Goal: Task Accomplishment & Management: Manage account settings

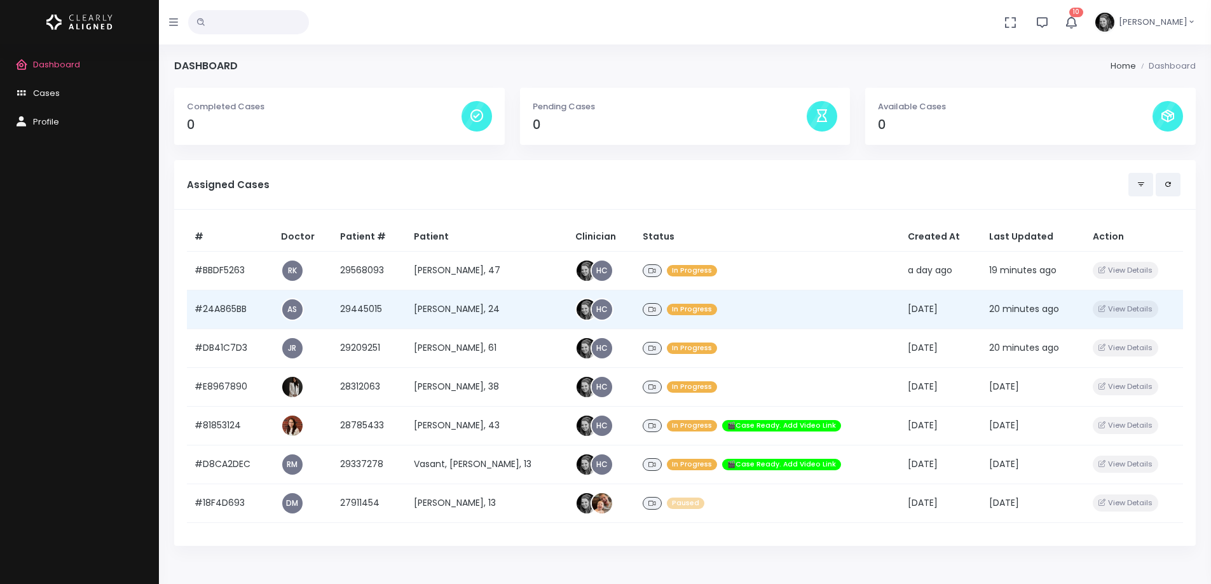
click at [235, 302] on td "#24A865BB" at bounding box center [230, 309] width 86 height 39
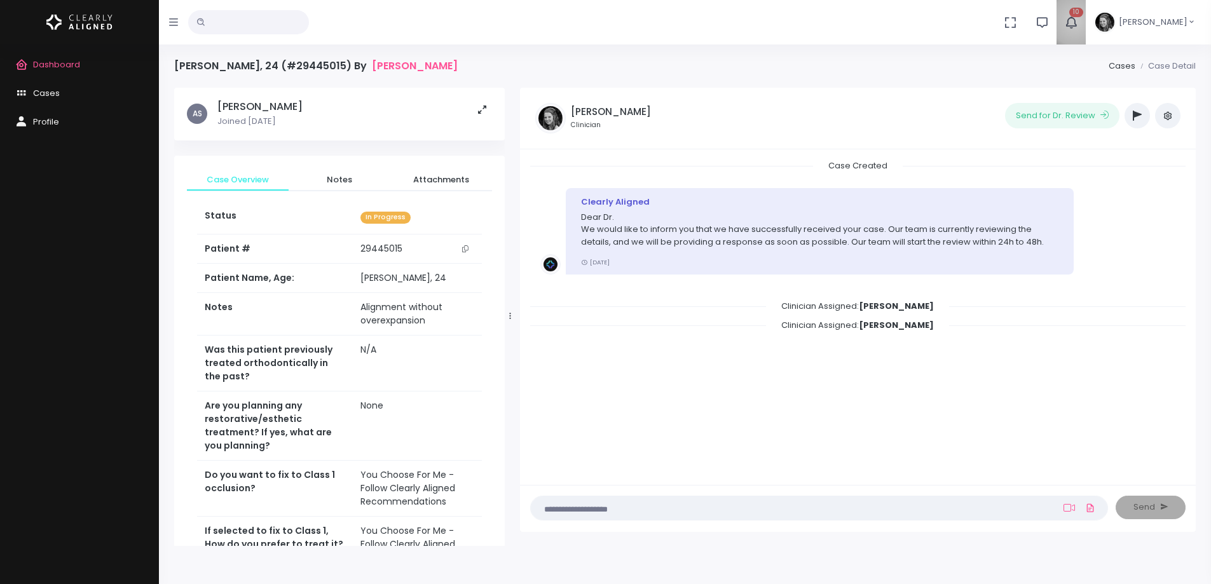
click at [1078, 20] on icon "button" at bounding box center [1071, 22] width 14 height 14
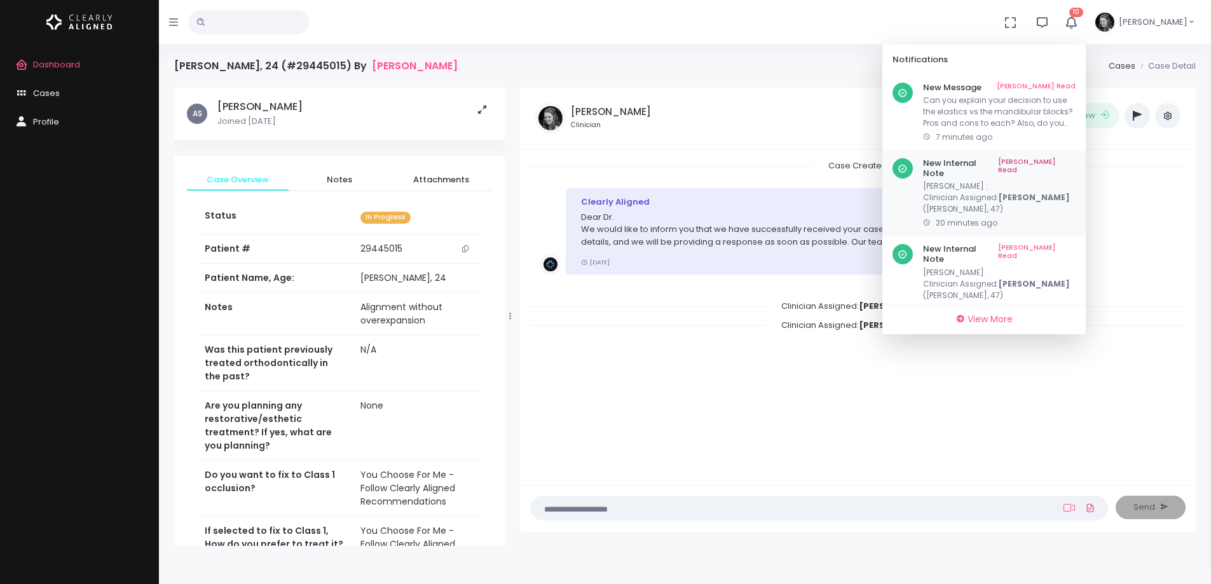
click at [1076, 162] on link "[PERSON_NAME] Read" at bounding box center [1037, 168] width 78 height 20
click at [1076, 160] on link "[PERSON_NAME] Read" at bounding box center [1037, 168] width 78 height 20
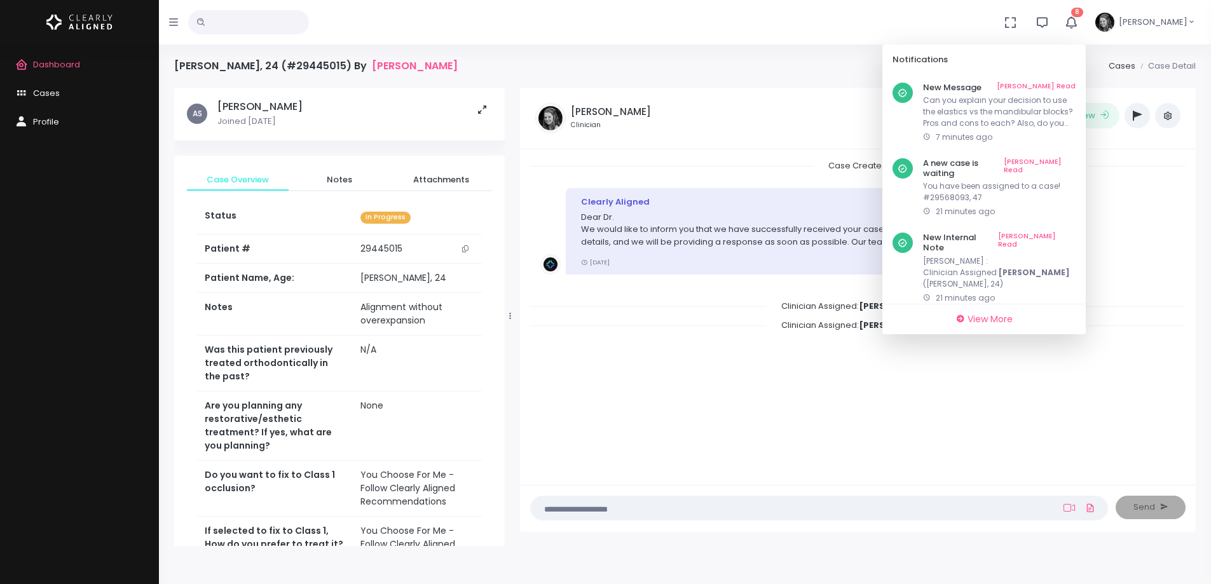
click at [1076, 160] on link "[PERSON_NAME] Read" at bounding box center [1040, 168] width 72 height 20
click at [1076, 160] on link "[PERSON_NAME] Read" at bounding box center [1037, 168] width 78 height 20
click at [1076, 160] on link "[PERSON_NAME] Read" at bounding box center [1040, 168] width 72 height 20
click at [1076, 160] on link "[PERSON_NAME] Read" at bounding box center [1037, 168] width 78 height 20
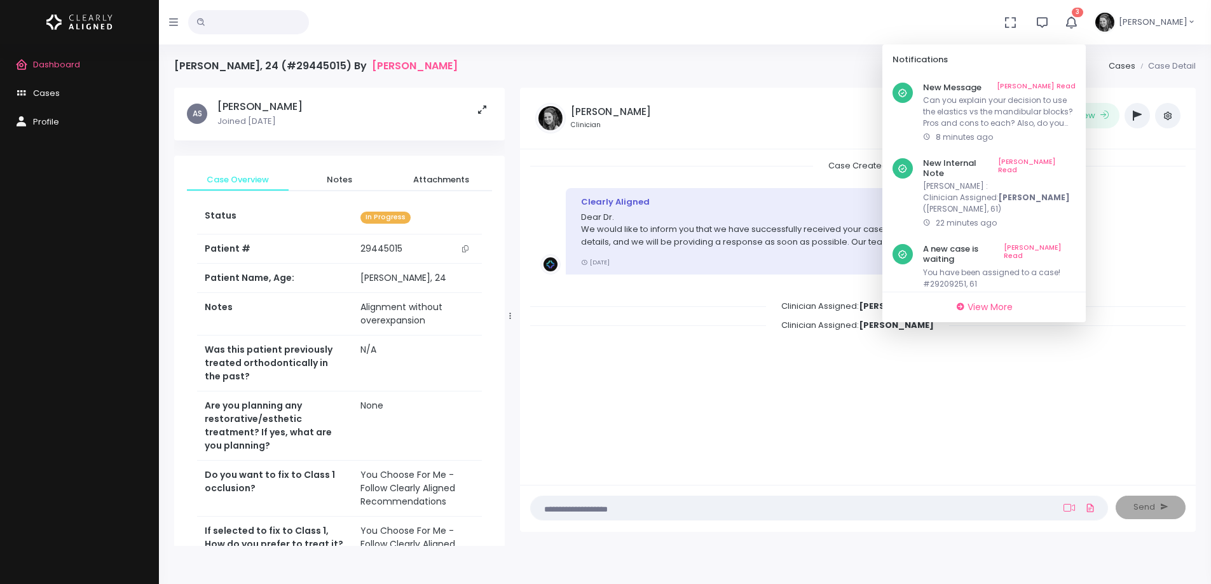
click at [1076, 160] on link "[PERSON_NAME] Read" at bounding box center [1037, 168] width 78 height 20
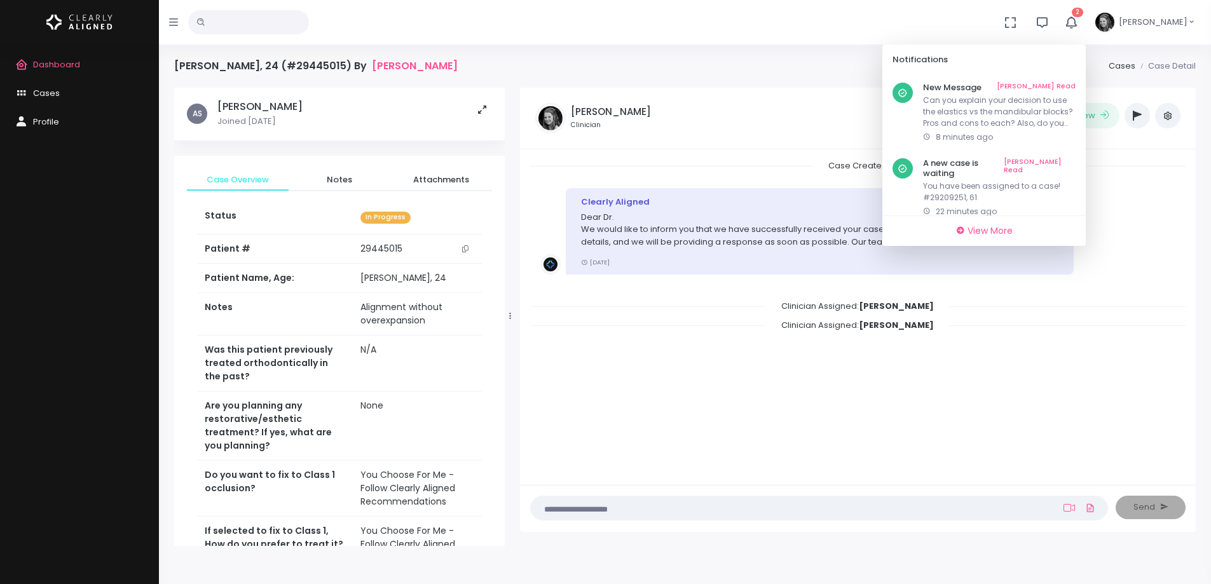
click at [1076, 160] on link "[PERSON_NAME] Read" at bounding box center [1040, 168] width 72 height 20
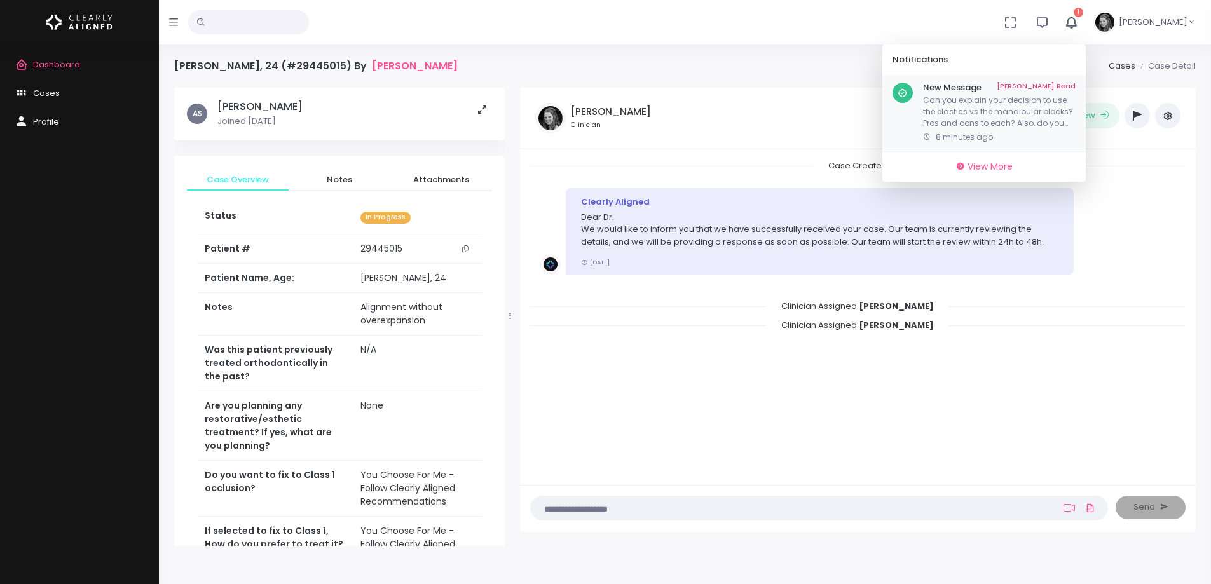
click at [968, 111] on p "Can you explain your decision to use the elastics vs the mandibular blocks? Pro…" at bounding box center [999, 112] width 153 height 34
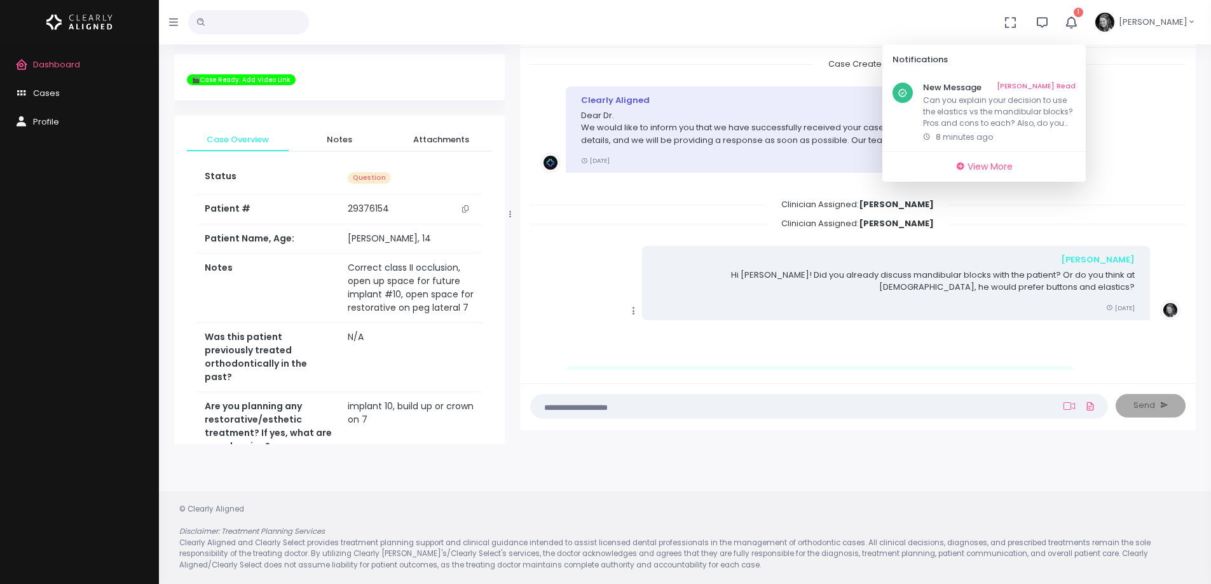
scroll to position [888, 0]
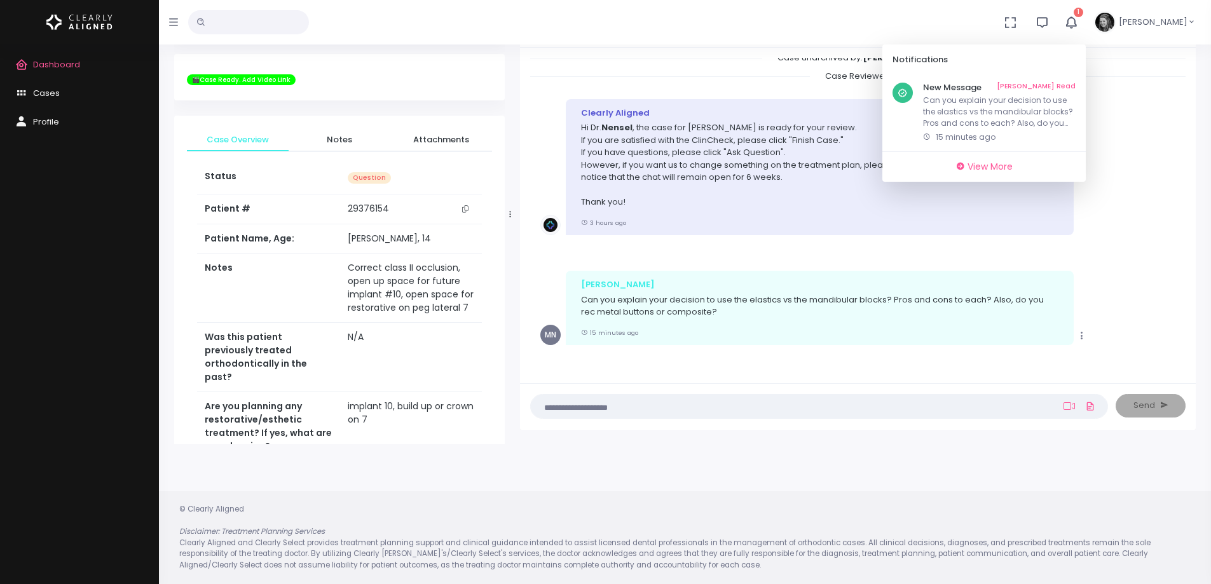
click at [147, 212] on div "Dashboard Cases Profile" at bounding box center [79, 315] width 159 height 540
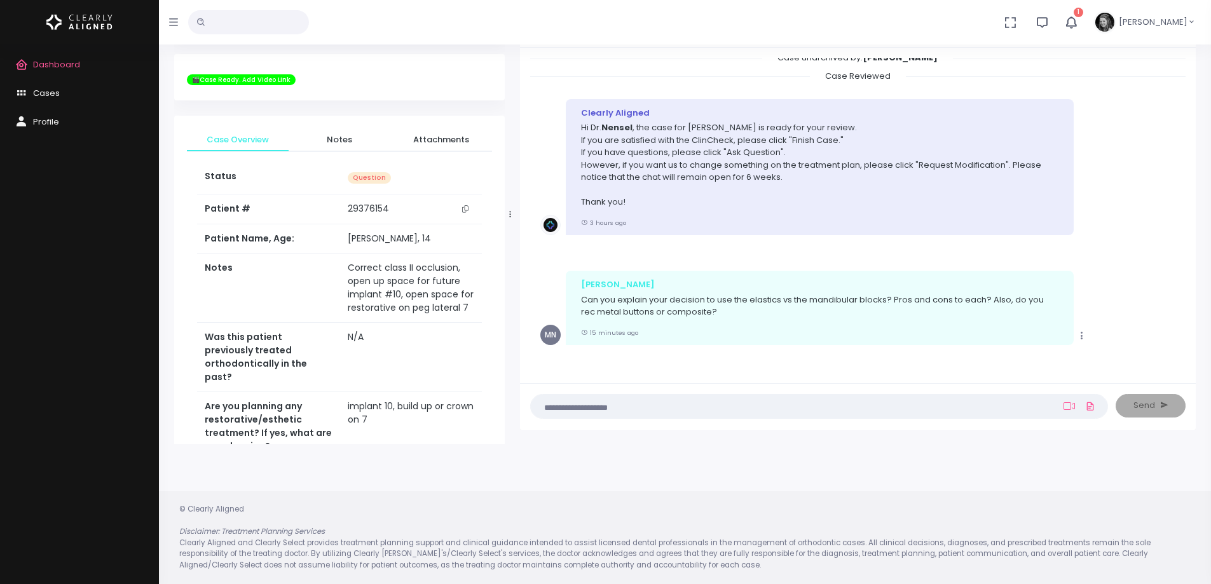
scroll to position [0, 0]
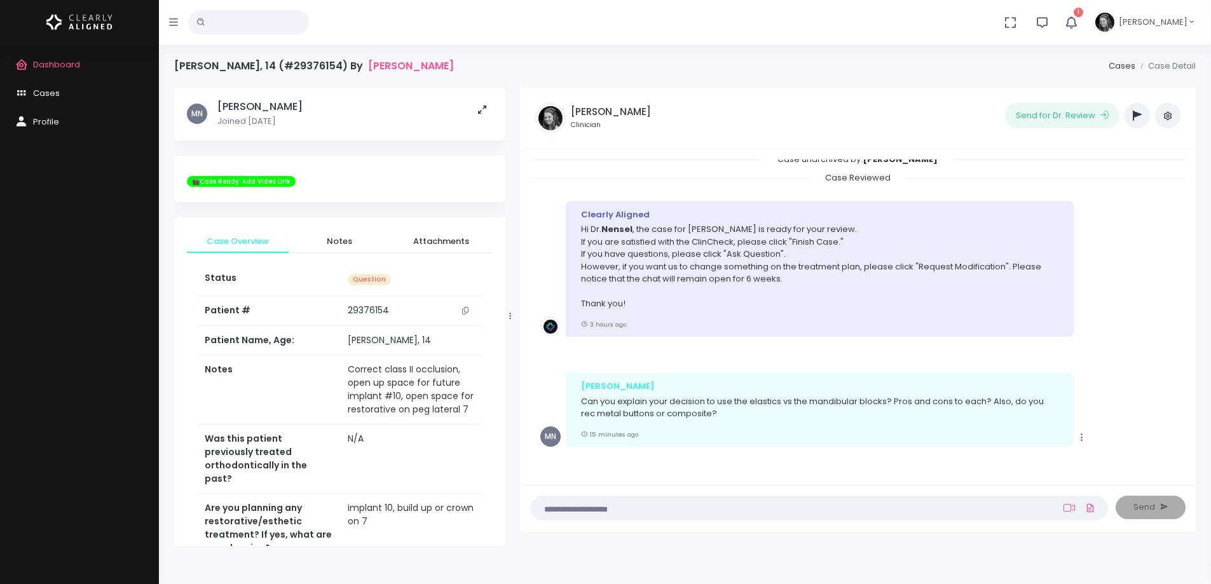
click at [46, 66] on span "Dashboard" at bounding box center [56, 64] width 47 height 12
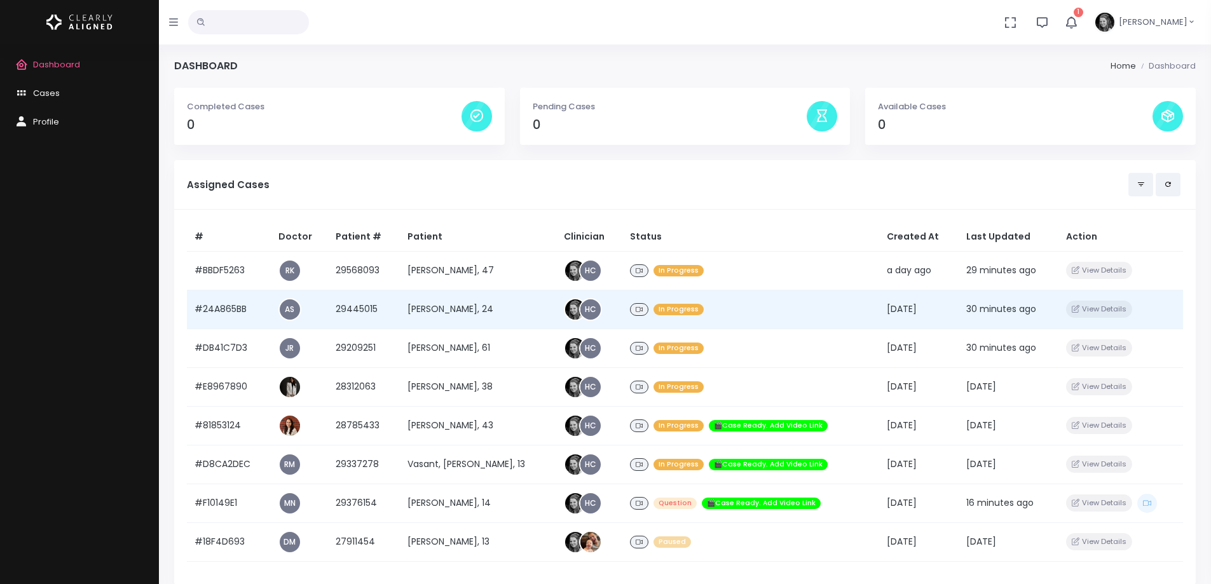
click at [217, 312] on td "#24A865BB" at bounding box center [229, 309] width 84 height 39
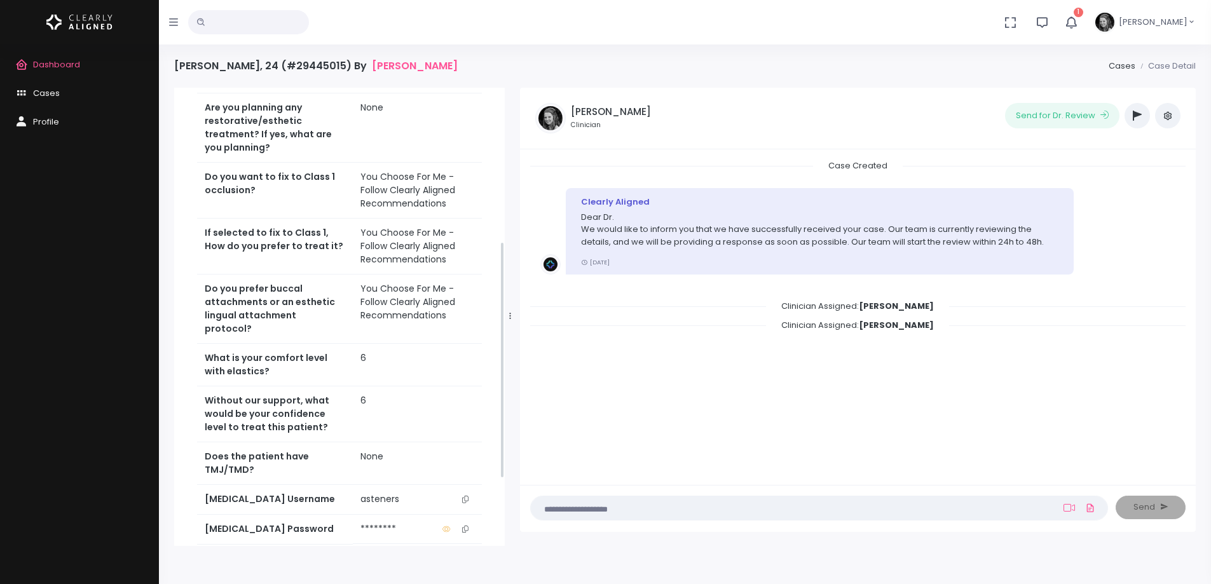
scroll to position [427, 0]
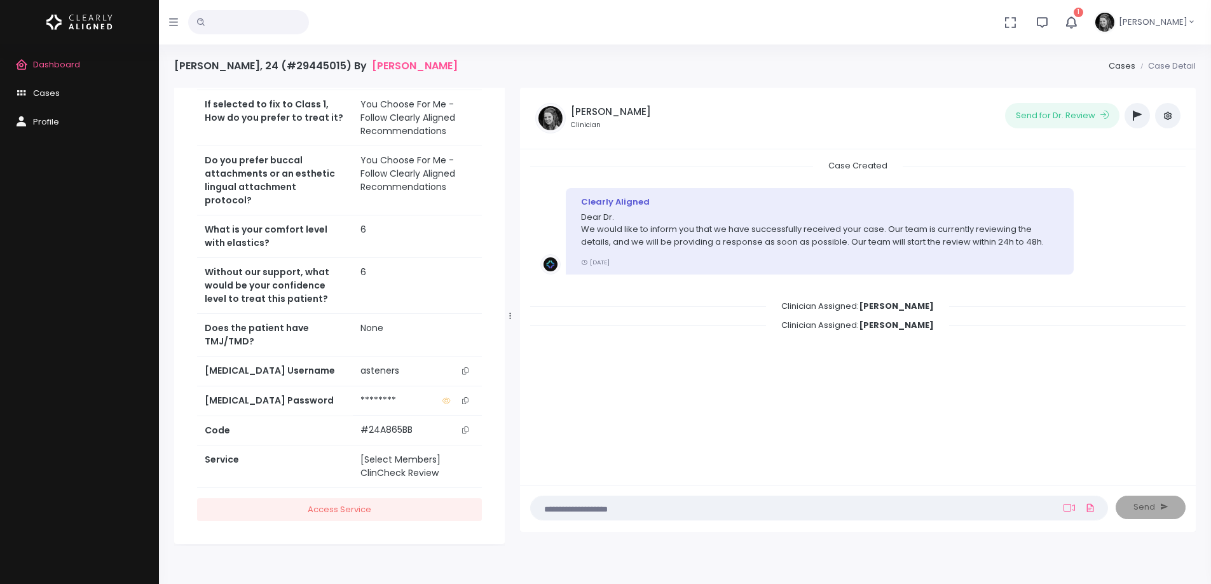
click at [468, 367] on icon "scrollable content" at bounding box center [465, 370] width 6 height 7
click at [465, 397] on icon "scrollable content" at bounding box center [465, 400] width 6 height 7
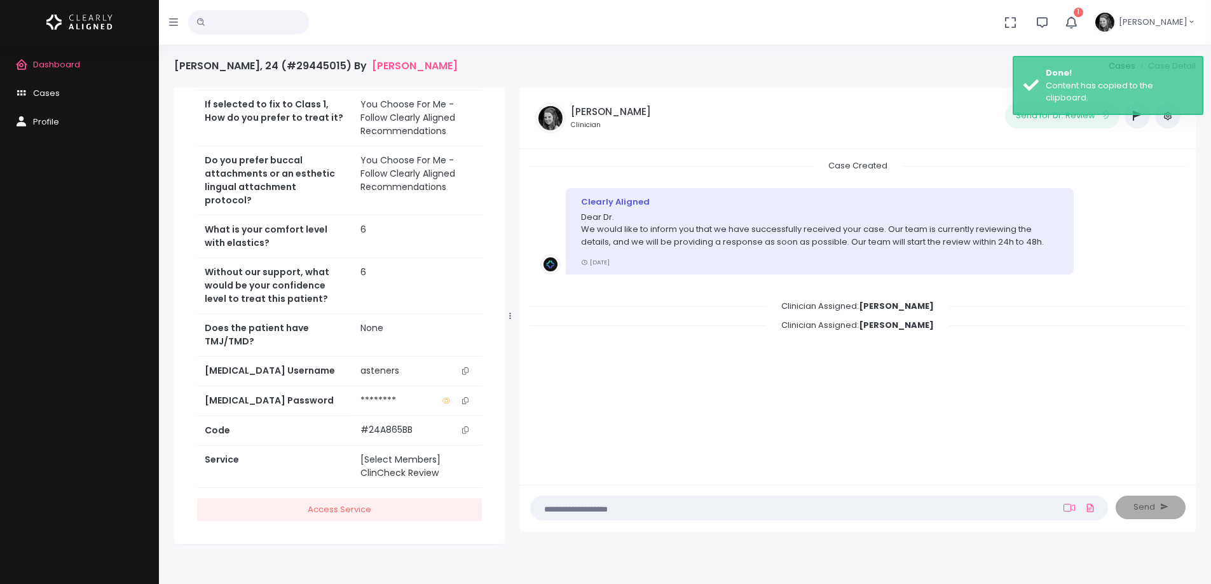
click at [446, 397] on icon "scrollable content" at bounding box center [446, 400] width 8 height 6
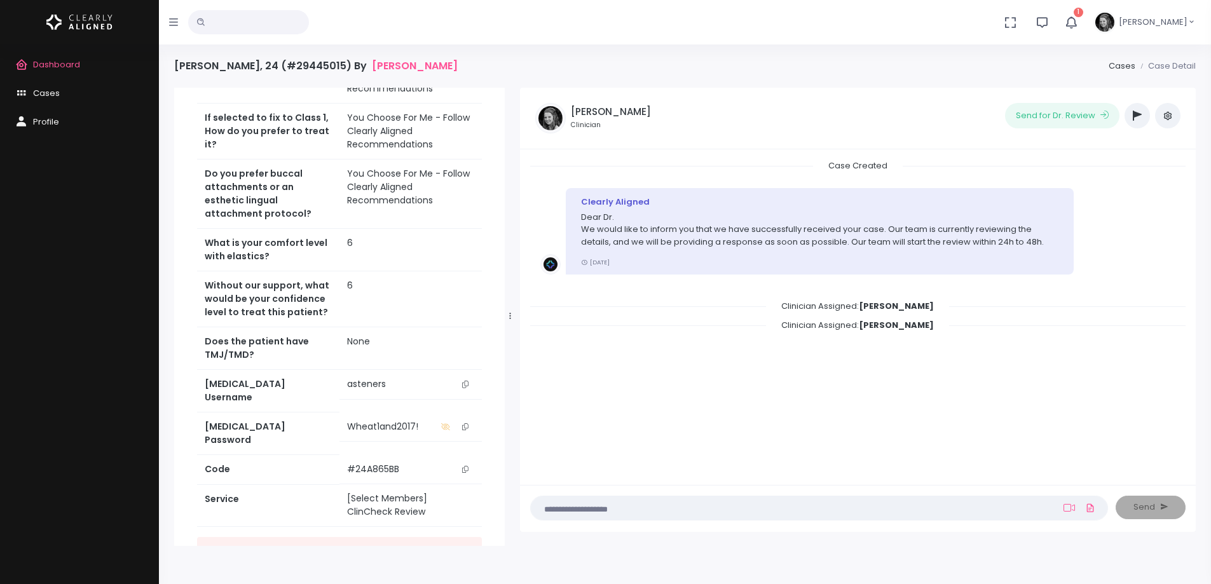
click at [462, 381] on icon "scrollable content" at bounding box center [465, 384] width 6 height 7
click at [123, 256] on div "Dashboard Cases Profile" at bounding box center [79, 315] width 159 height 540
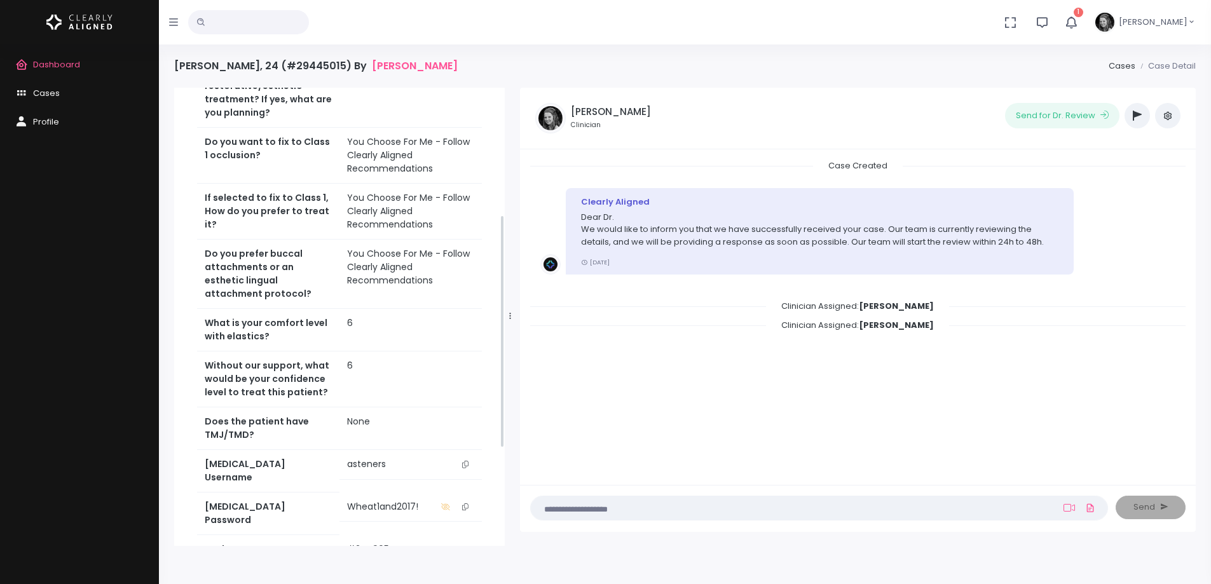
scroll to position [236, 0]
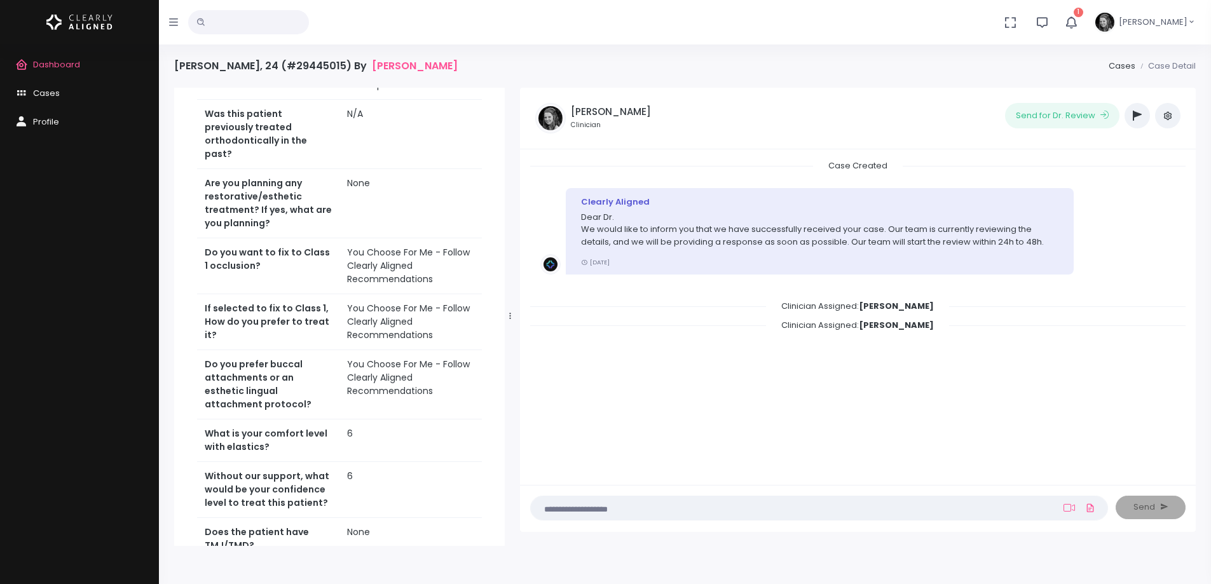
click at [43, 67] on span "Dashboard" at bounding box center [56, 64] width 47 height 12
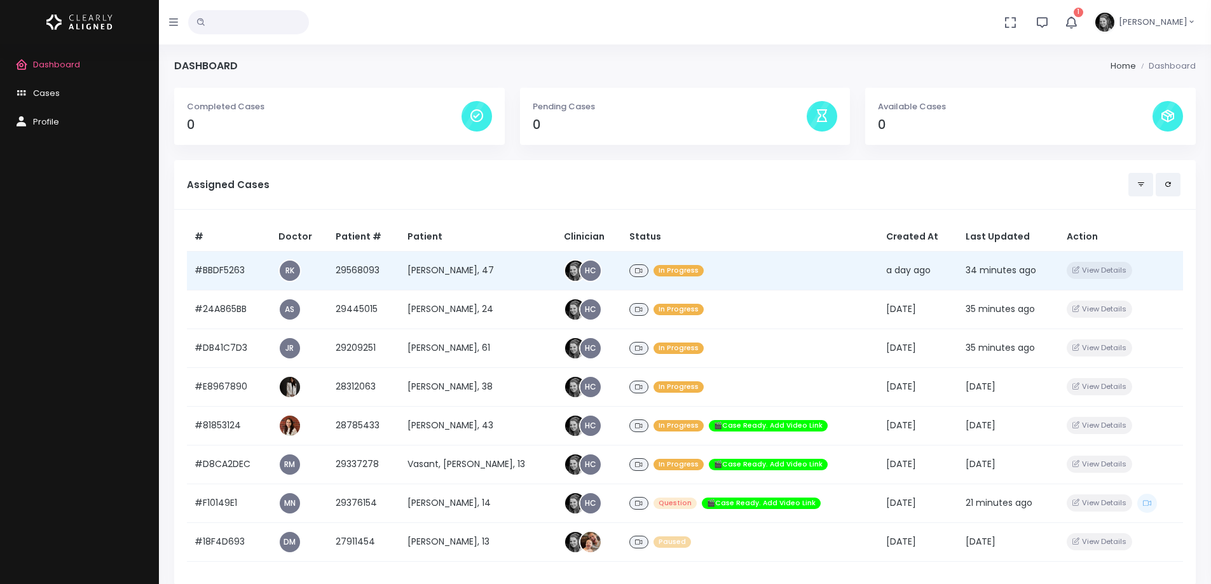
click at [216, 274] on td "#BBDF5263" at bounding box center [229, 270] width 84 height 39
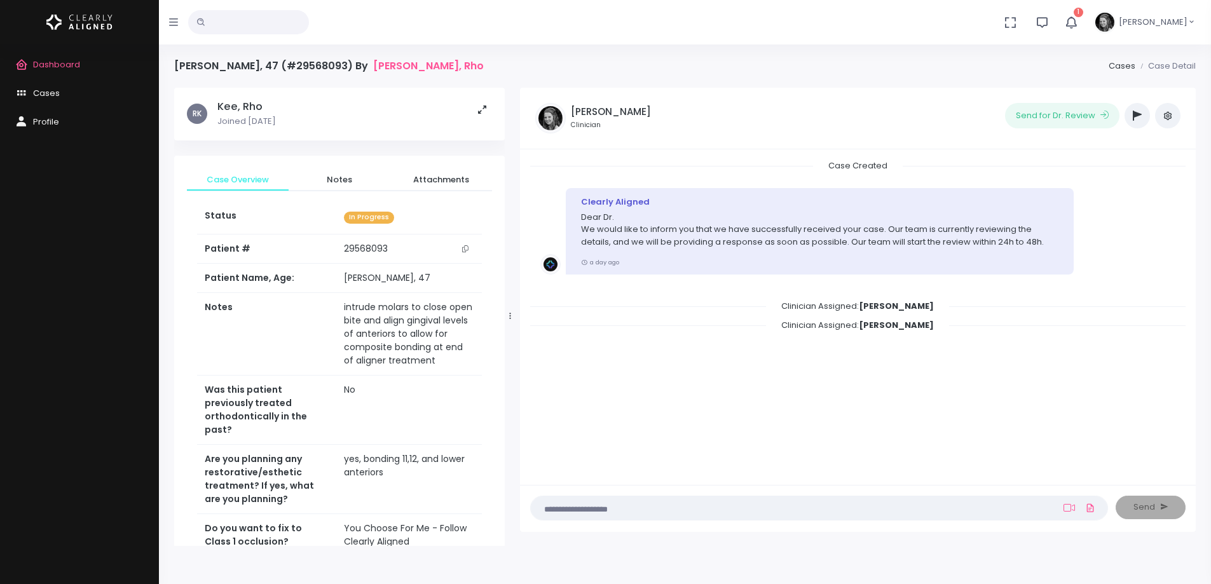
click at [465, 245] on icon "scrollable content" at bounding box center [465, 248] width 6 height 7
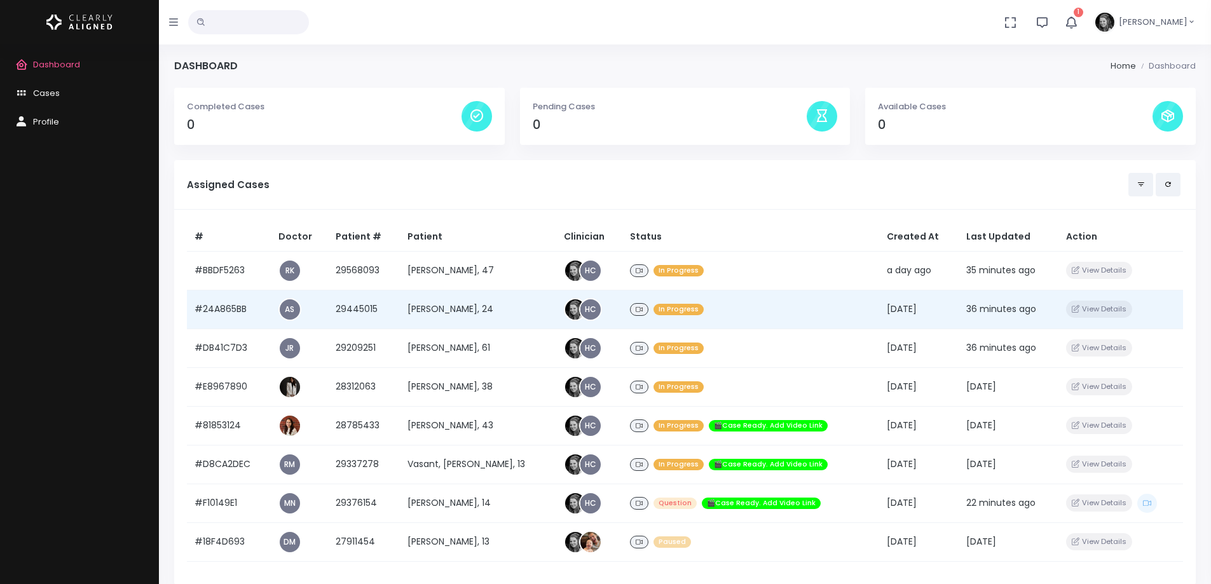
click at [239, 305] on td "#24A865BB" at bounding box center [229, 309] width 84 height 39
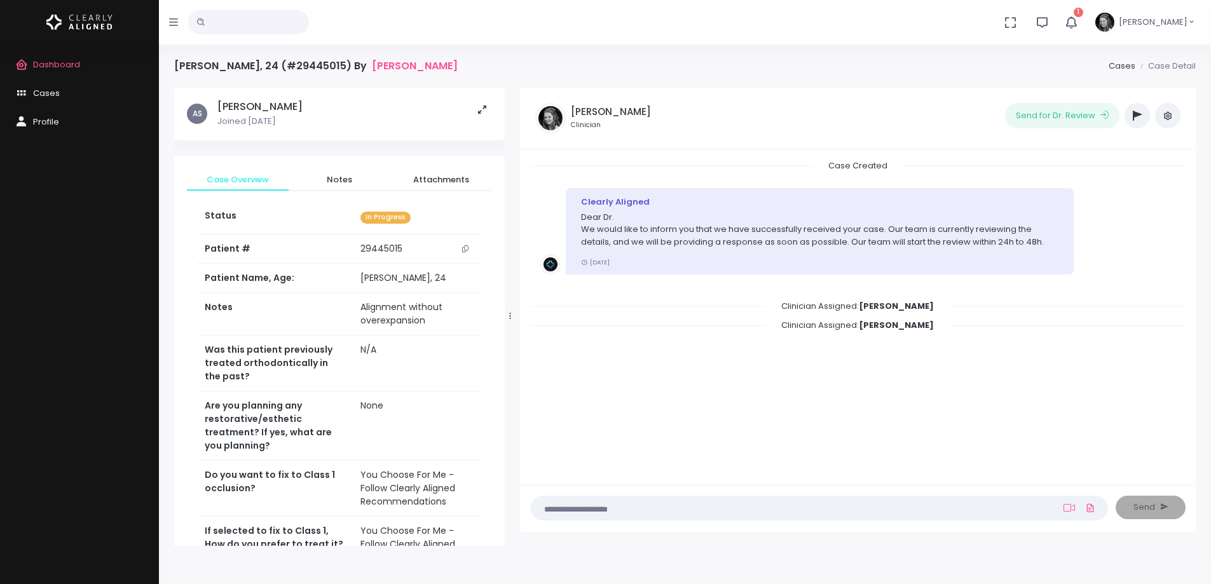
click at [465, 249] on icon "scrollable content" at bounding box center [465, 248] width 6 height 7
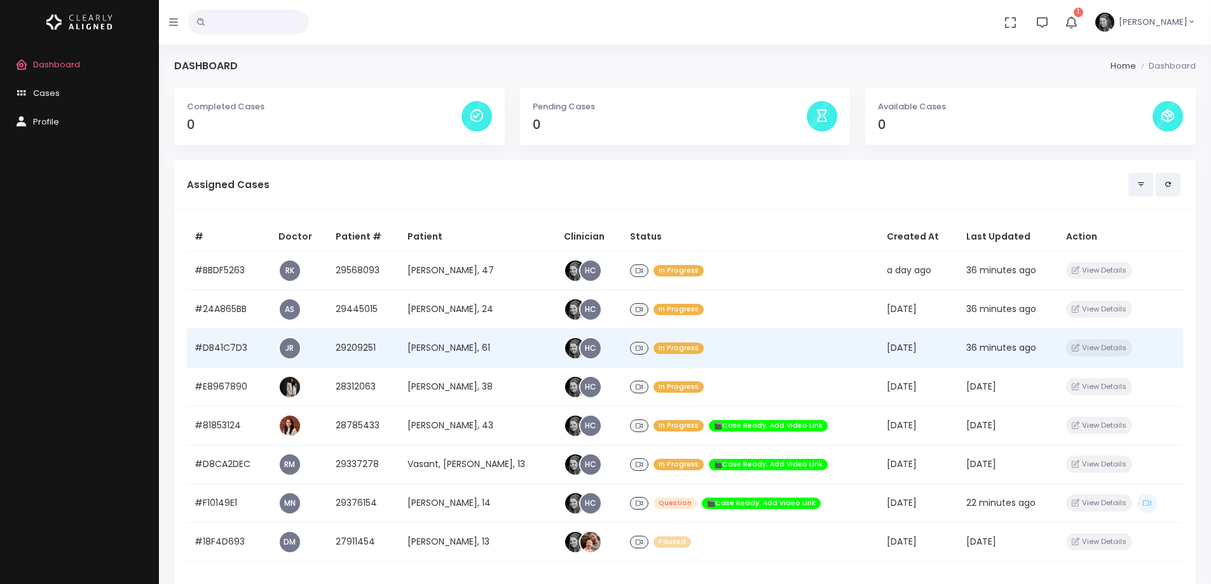
click at [228, 348] on td "#DB41C7D3" at bounding box center [229, 348] width 84 height 39
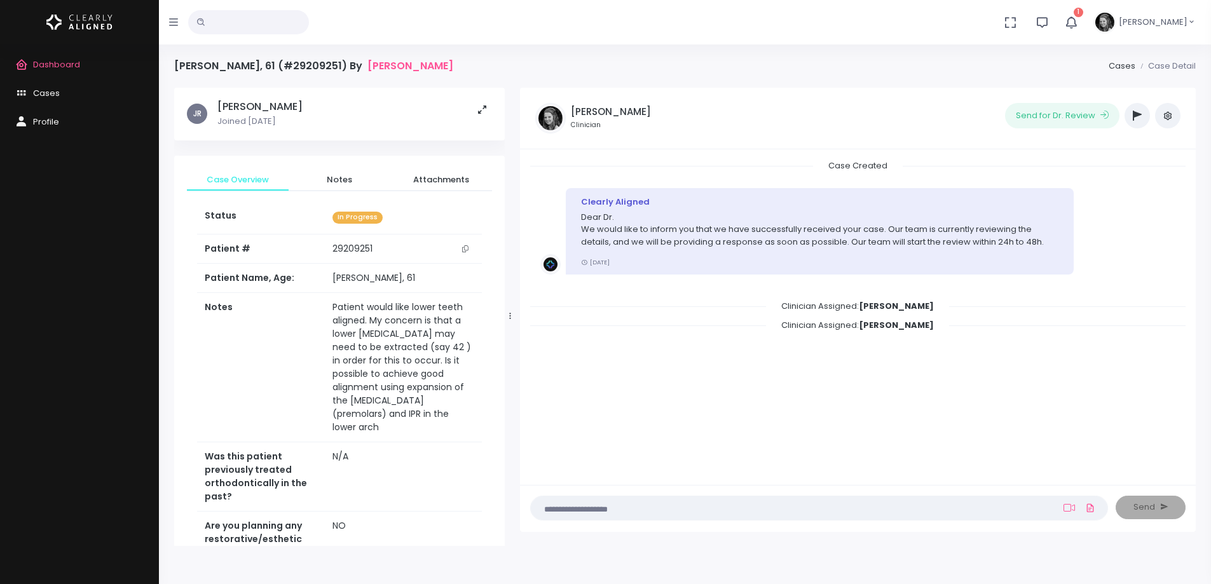
click at [466, 248] on icon "scrollable content" at bounding box center [465, 248] width 6 height 7
click at [70, 63] on span "Dashboard" at bounding box center [56, 64] width 47 height 12
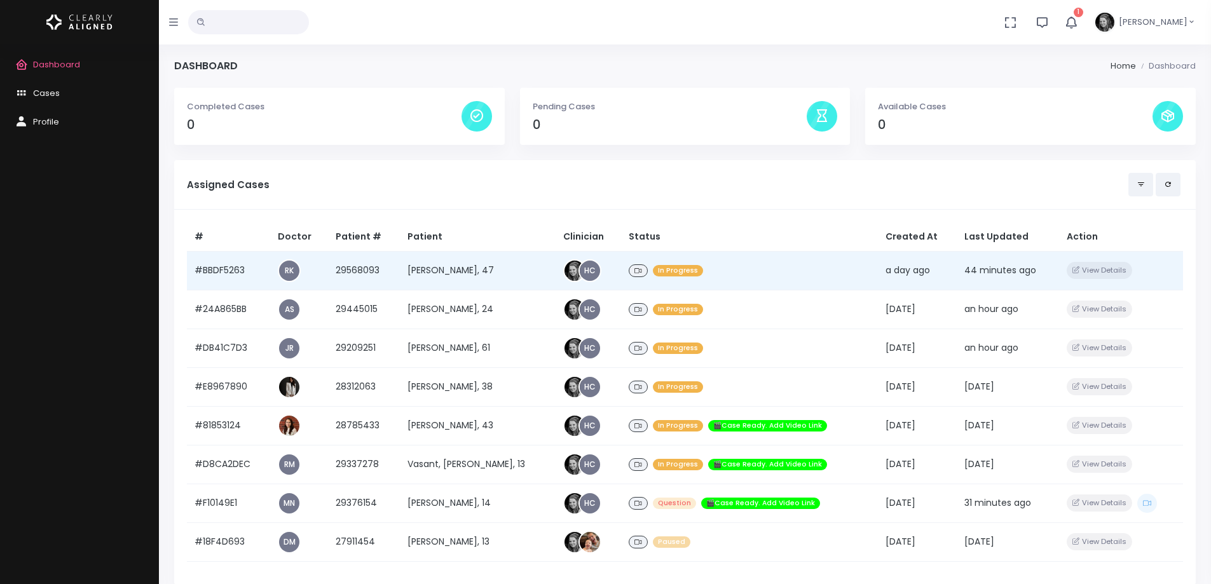
click at [232, 265] on td "#BBDF5263" at bounding box center [228, 270] width 83 height 39
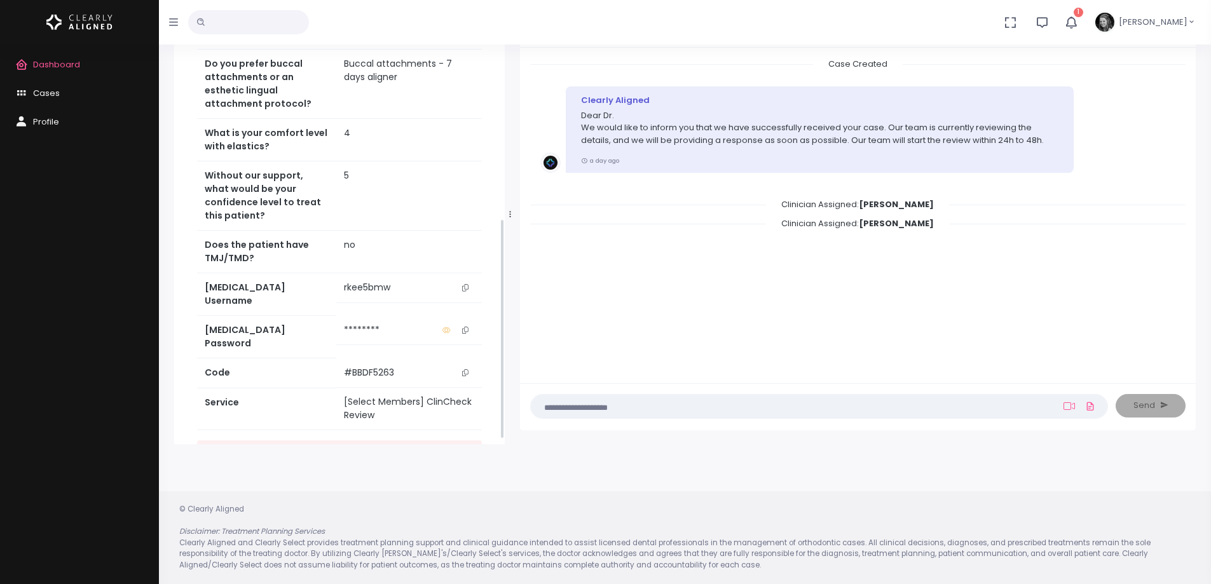
scroll to position [493, 0]
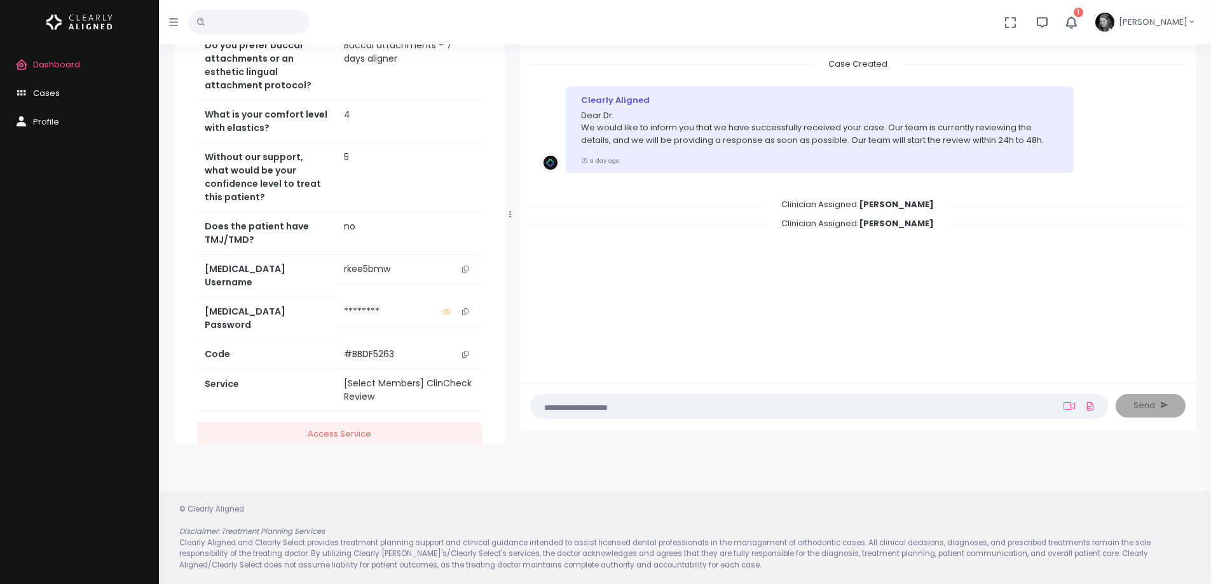
click at [467, 266] on icon "scrollable content" at bounding box center [465, 269] width 6 height 7
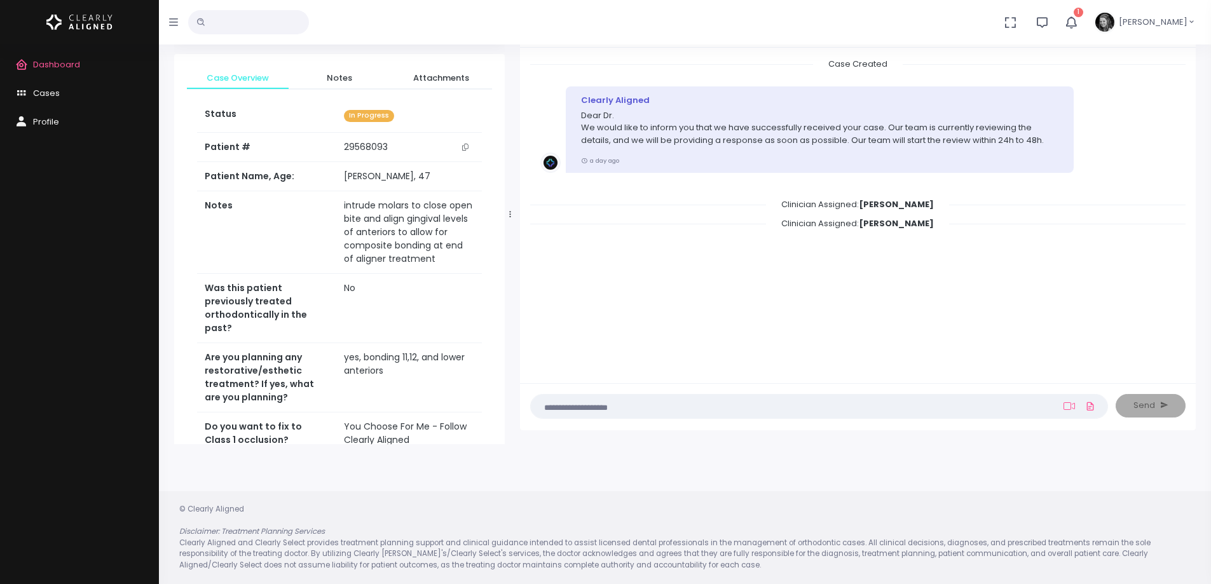
scroll to position [0, 0]
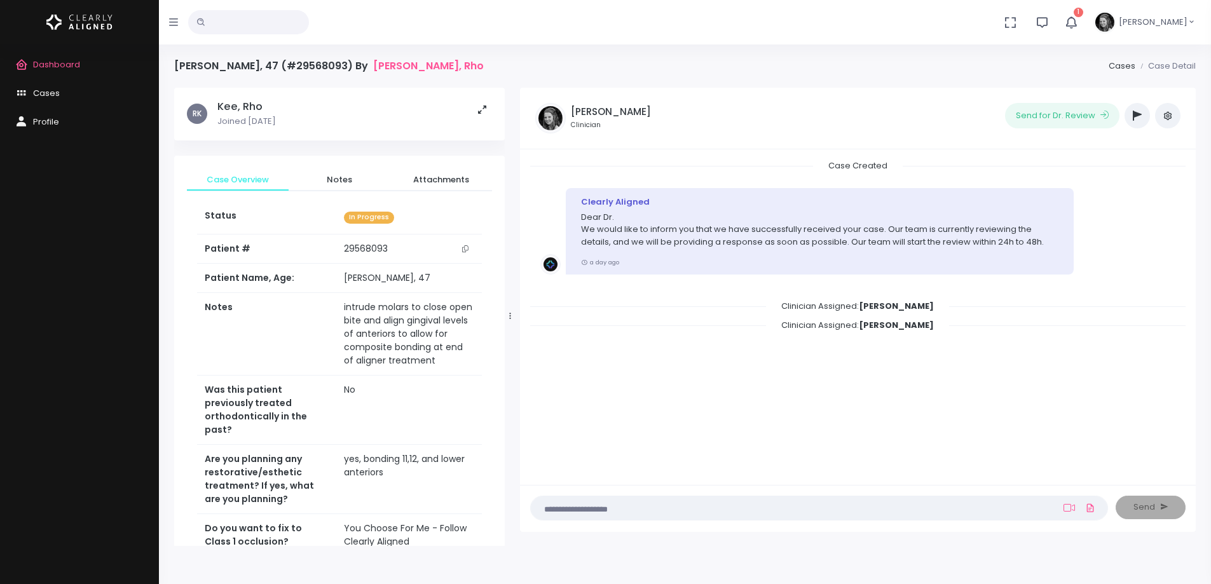
click at [467, 247] on icon "scrollable content" at bounding box center [465, 248] width 6 height 7
